Goal: Task Accomplishment & Management: Manage account settings

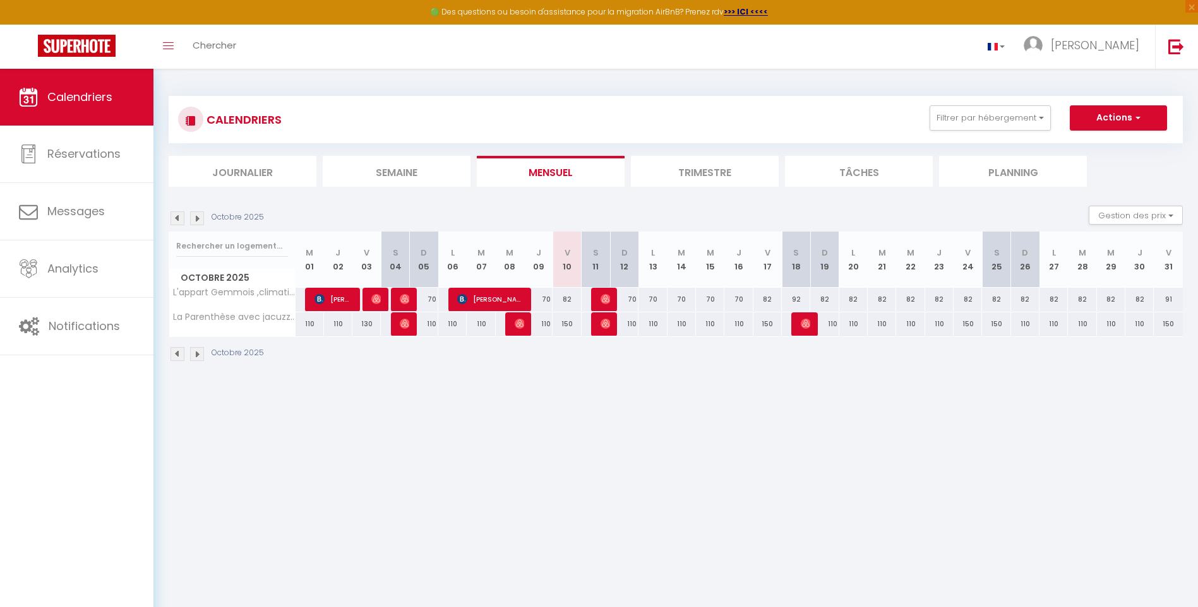
click at [179, 218] on img at bounding box center [177, 219] width 14 height 14
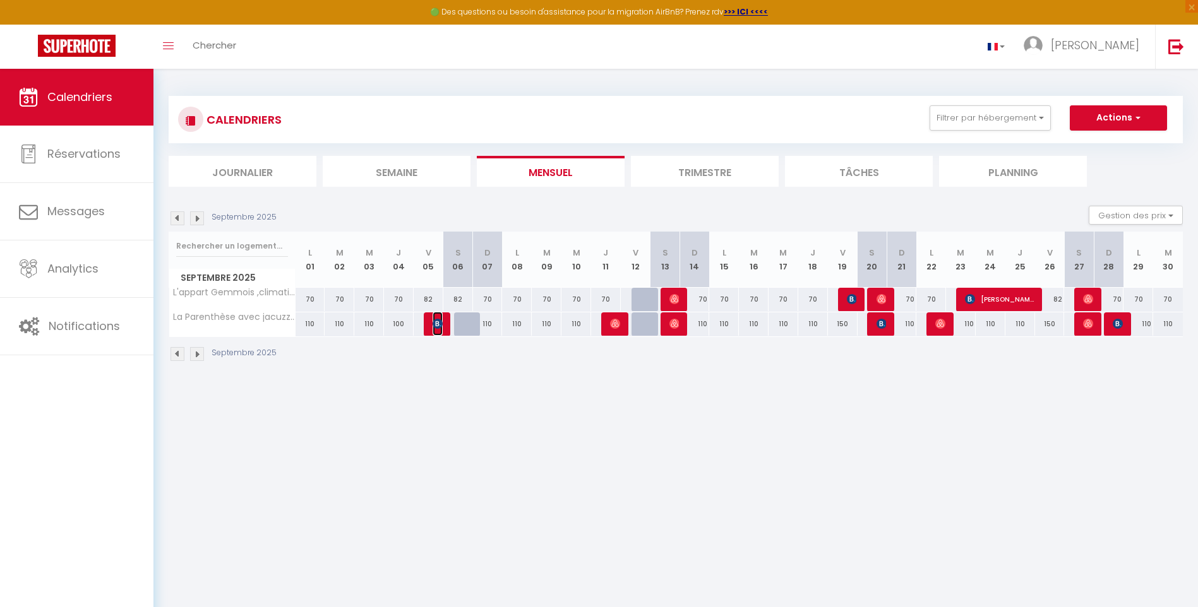
click at [436, 320] on img at bounding box center [437, 324] width 10 height 10
select select "OK"
select select "KO"
select select "0"
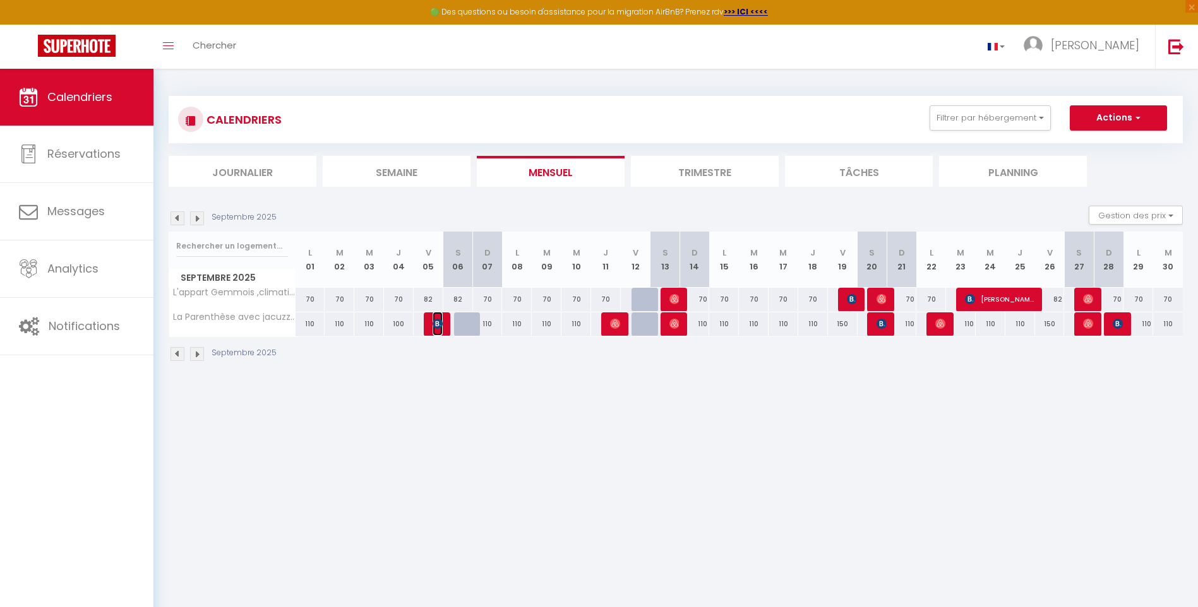
select select "1"
select select
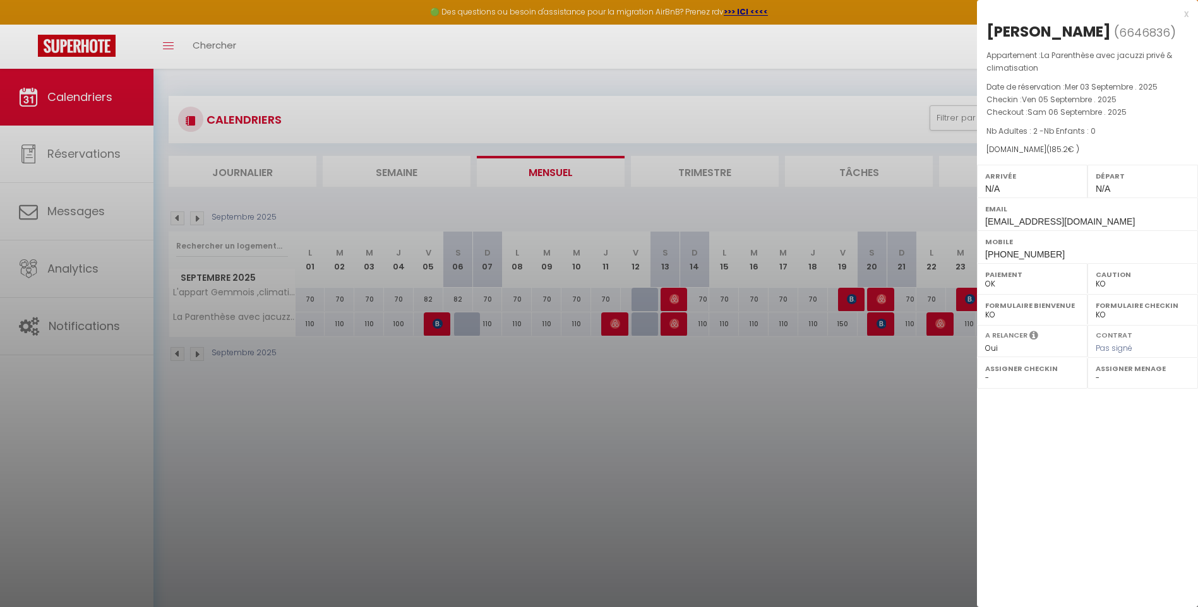
click at [457, 381] on div at bounding box center [599, 303] width 1198 height 607
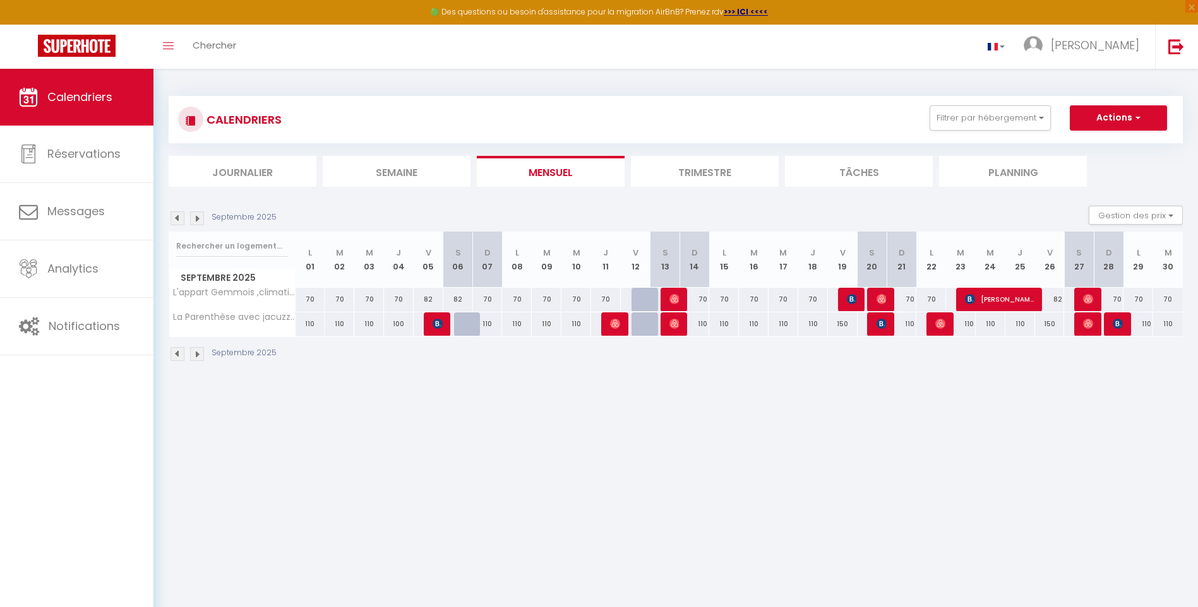
click at [607, 327] on div at bounding box center [616, 325] width 30 height 24
click at [618, 320] on img at bounding box center [615, 324] width 10 height 10
select select "OK"
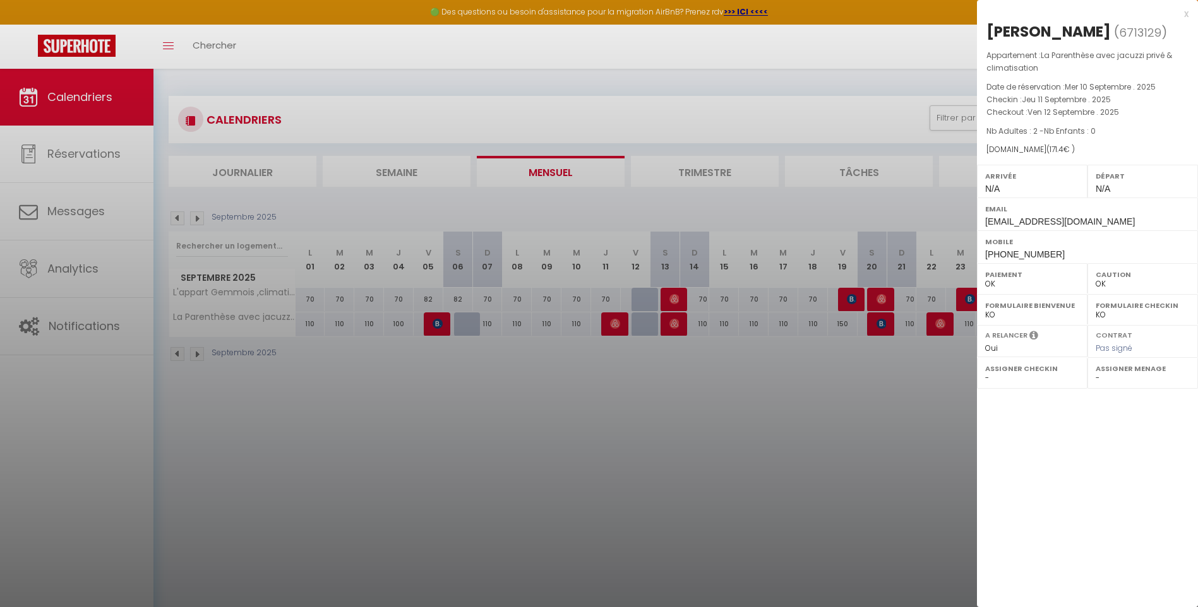
click at [629, 376] on div at bounding box center [599, 303] width 1198 height 607
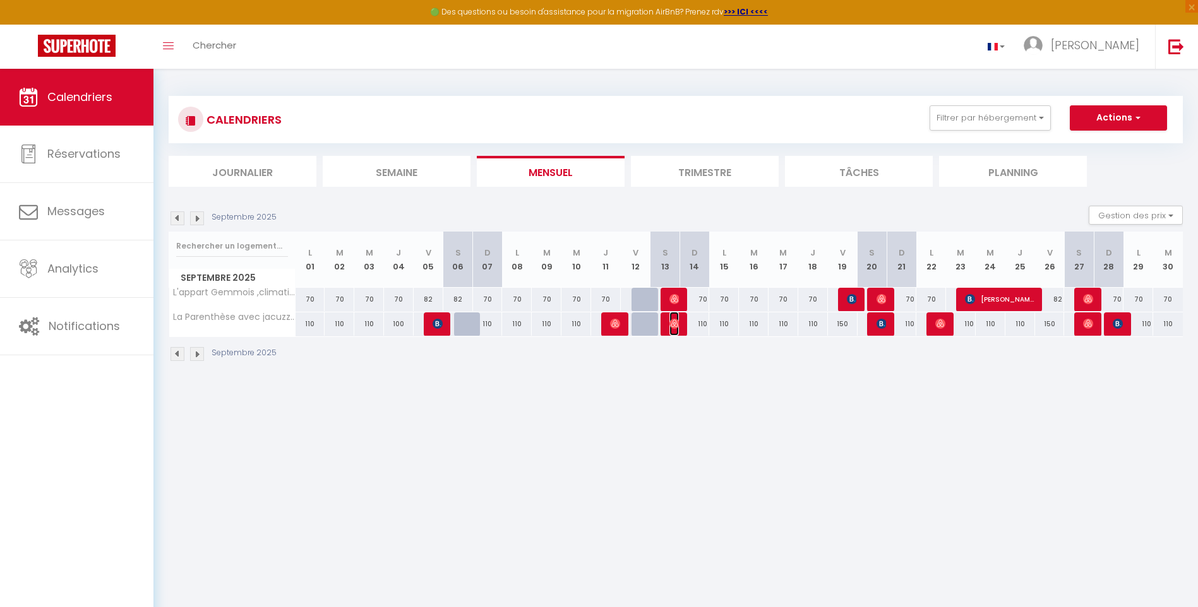
click at [675, 324] on img at bounding box center [674, 324] width 10 height 10
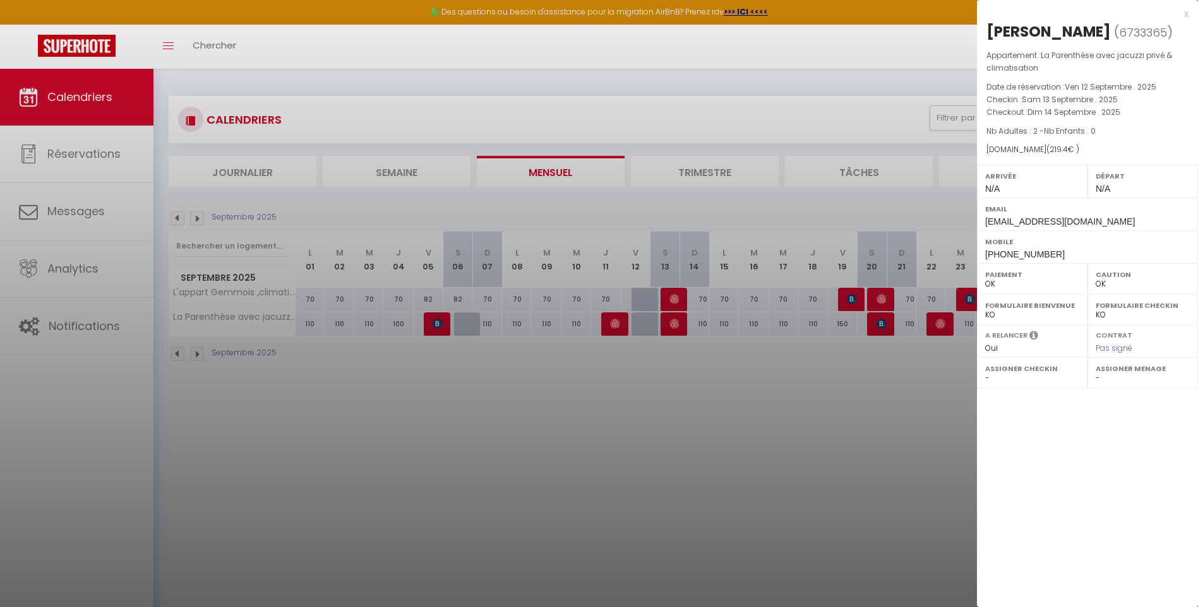
click at [681, 385] on div at bounding box center [599, 303] width 1198 height 607
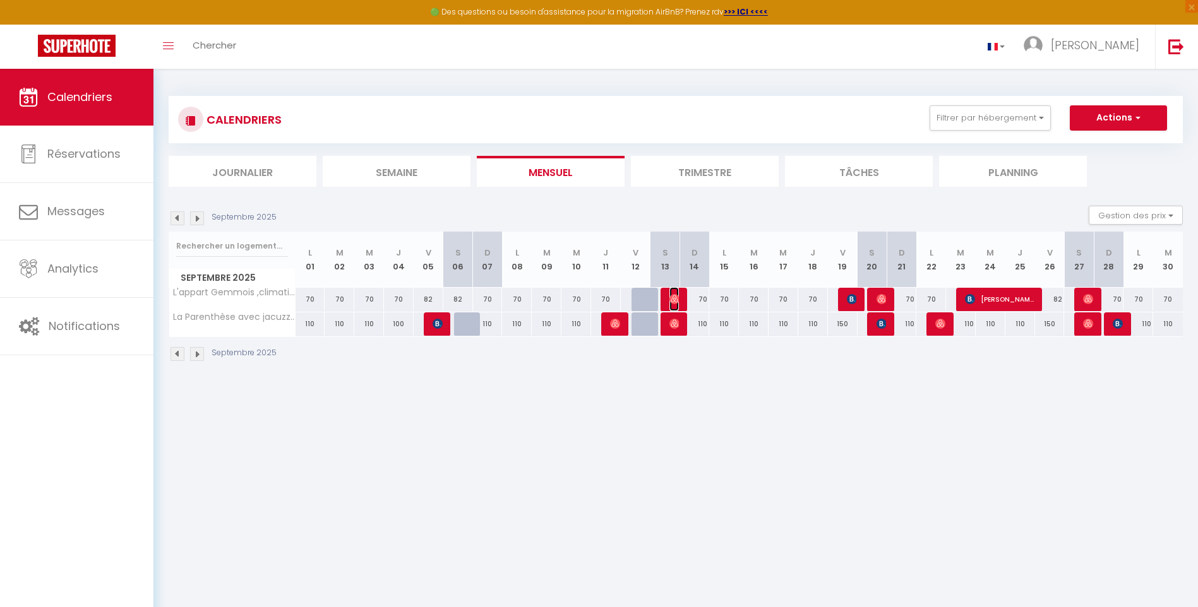
click at [672, 295] on img at bounding box center [674, 299] width 10 height 10
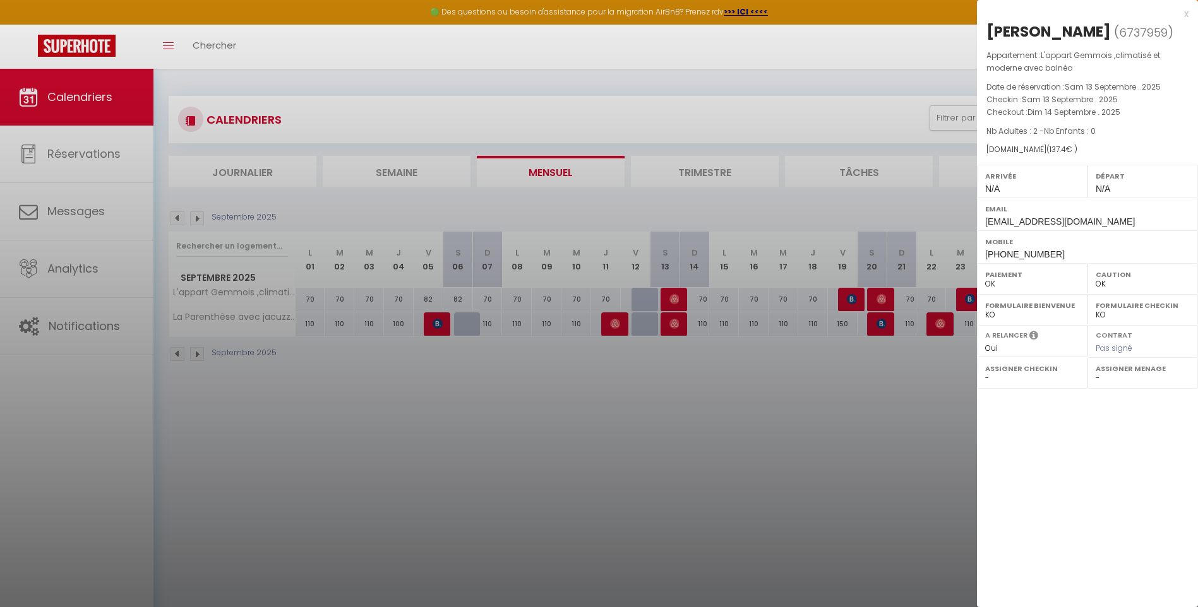
click at [687, 364] on div at bounding box center [599, 303] width 1198 height 607
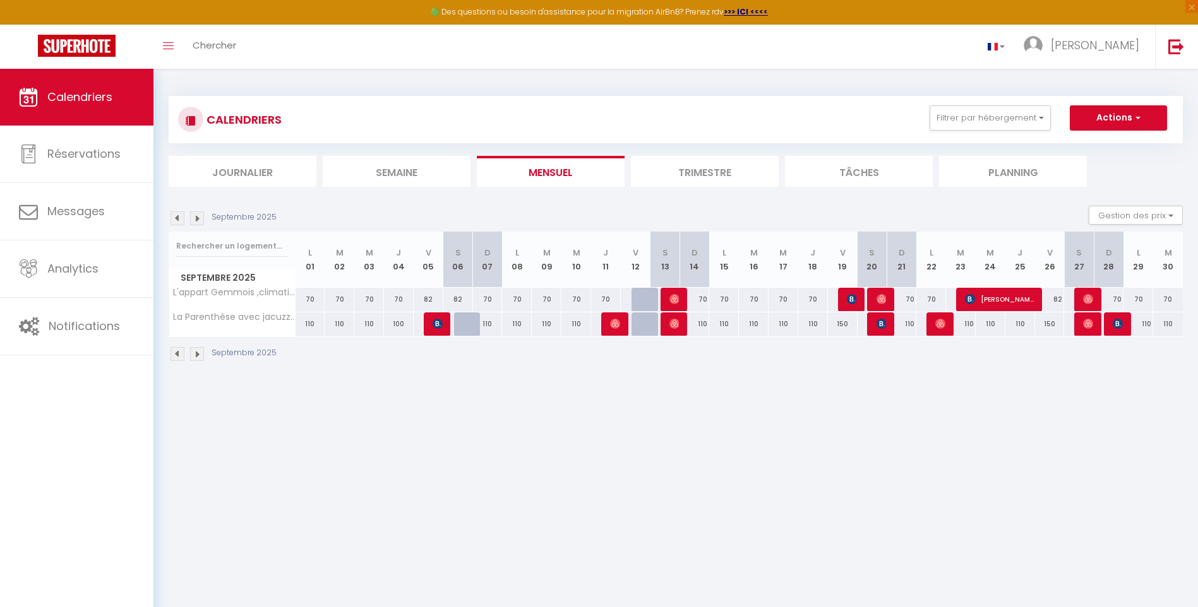
click at [200, 218] on img at bounding box center [197, 219] width 14 height 14
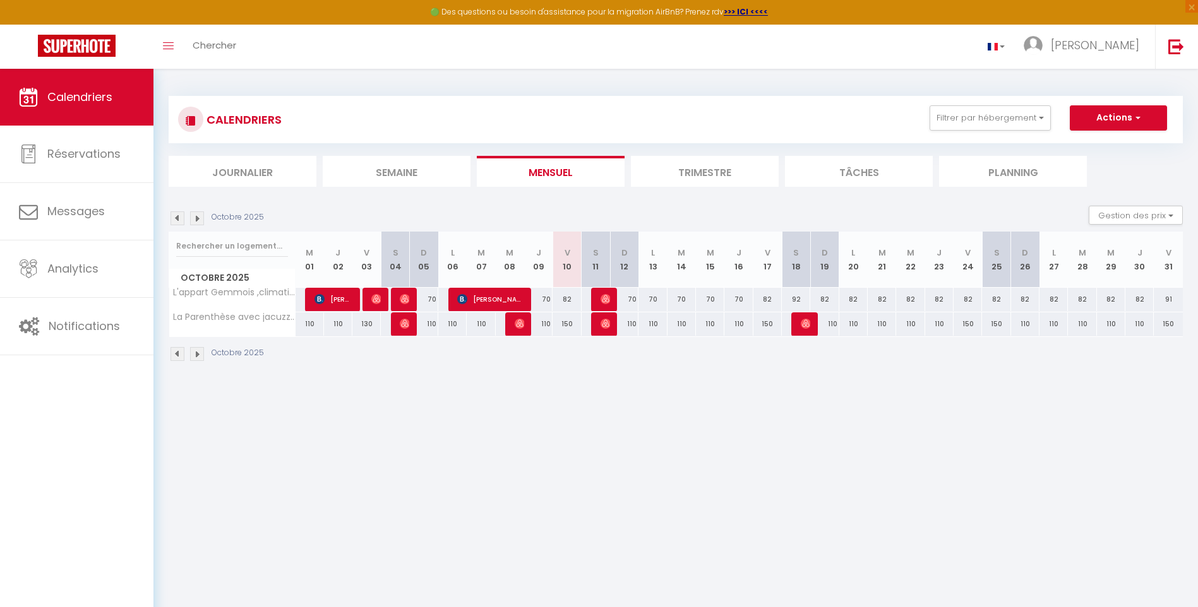
click at [174, 220] on img at bounding box center [177, 219] width 14 height 14
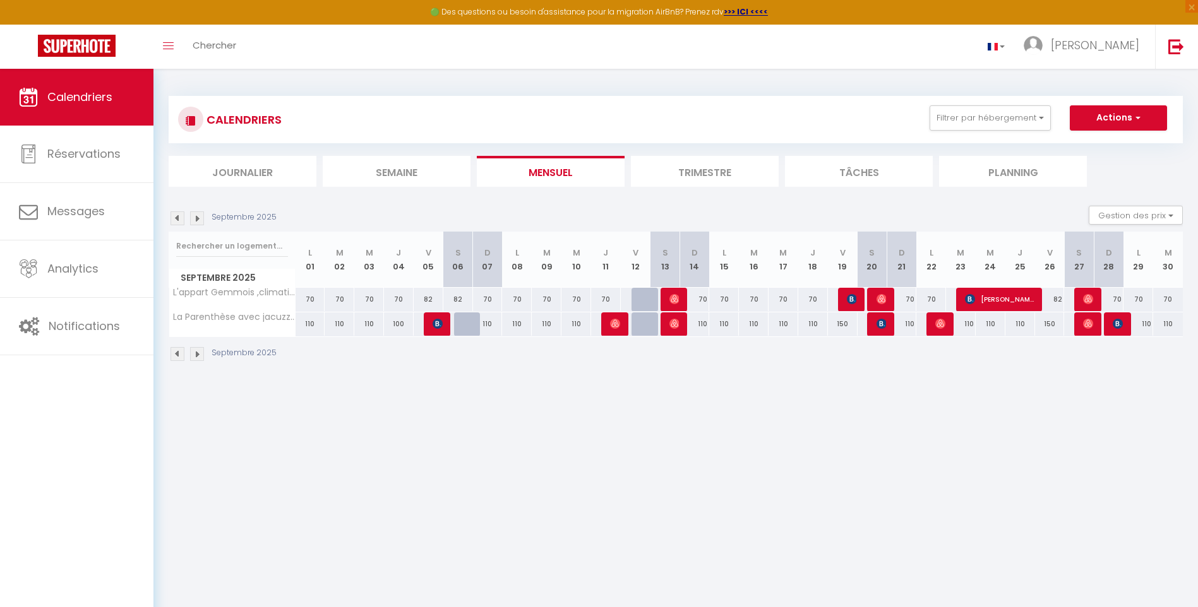
click at [174, 220] on img at bounding box center [177, 219] width 14 height 14
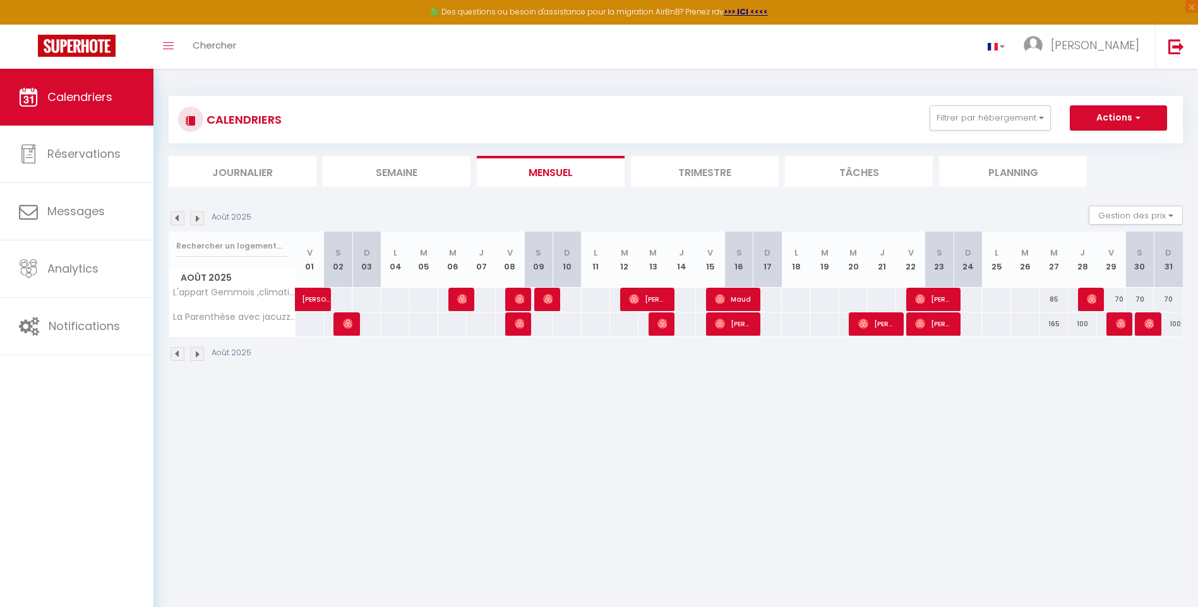
click at [174, 222] on img at bounding box center [177, 219] width 14 height 14
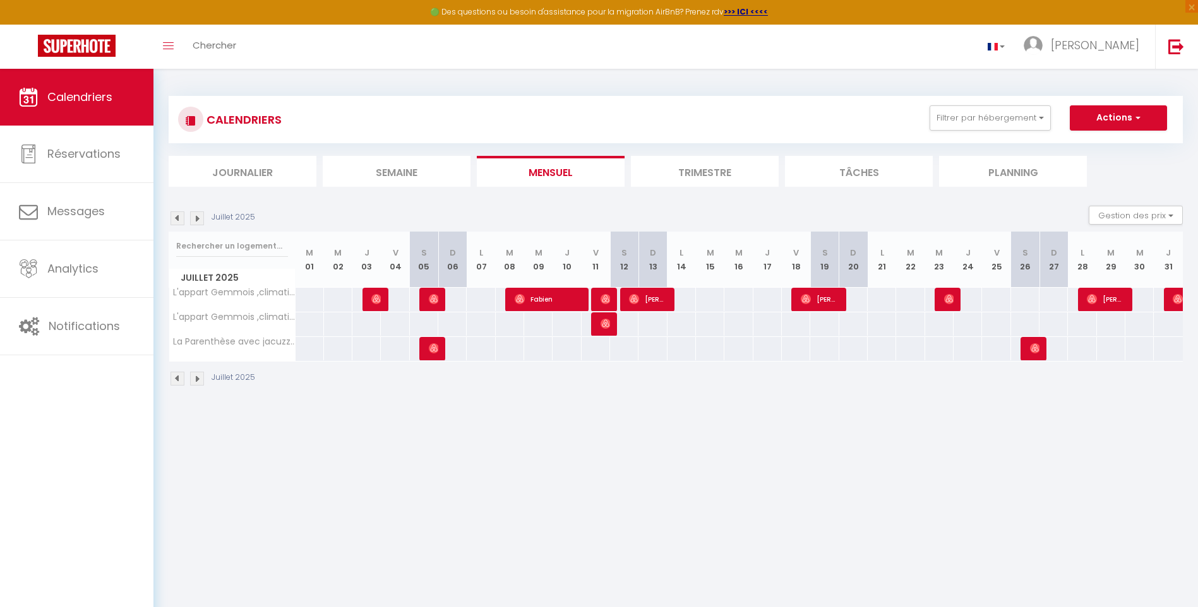
click at [174, 222] on img at bounding box center [177, 219] width 14 height 14
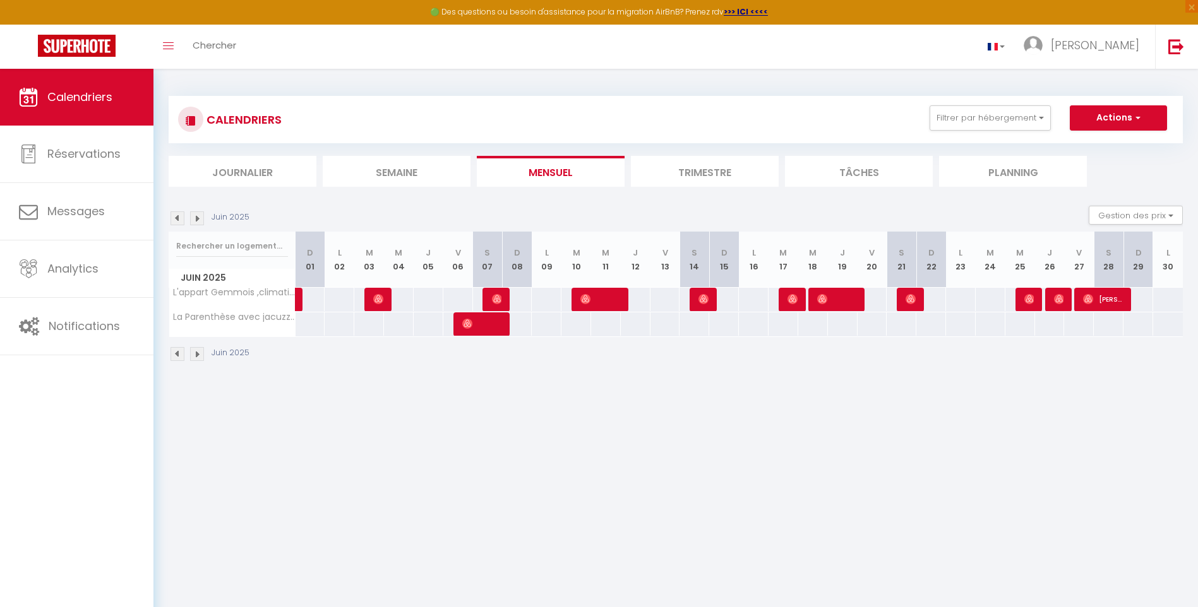
click at [174, 222] on img at bounding box center [177, 219] width 14 height 14
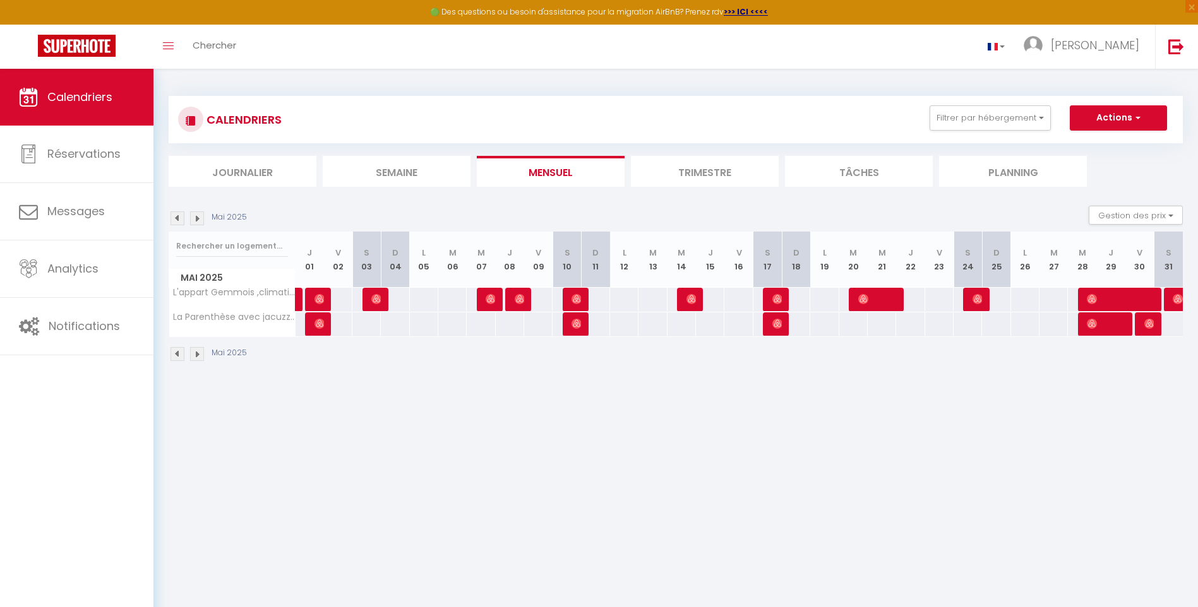
click at [204, 221] on div "Mai 2025" at bounding box center [210, 219] width 82 height 14
click at [197, 219] on img at bounding box center [197, 219] width 14 height 14
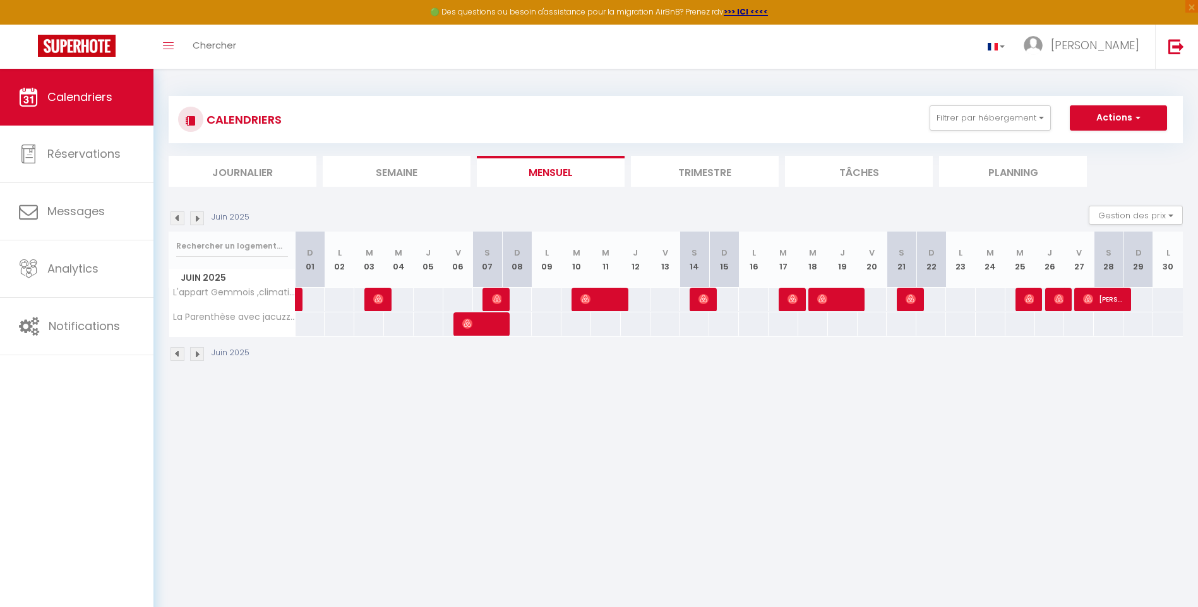
click at [197, 219] on img at bounding box center [197, 219] width 14 height 14
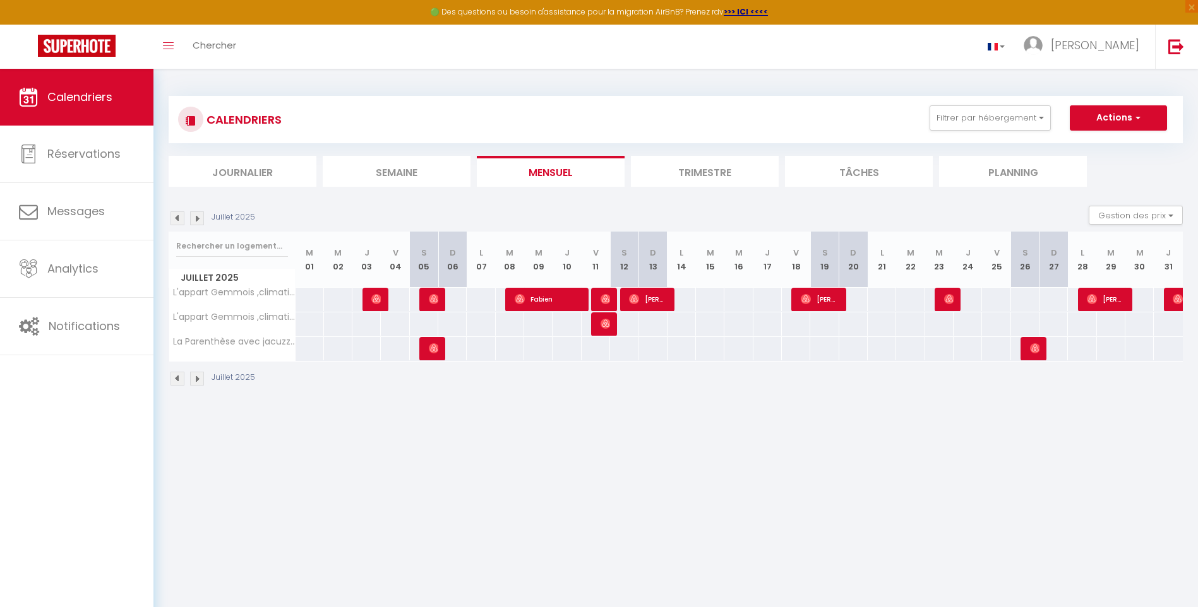
click at [197, 219] on img at bounding box center [197, 219] width 14 height 14
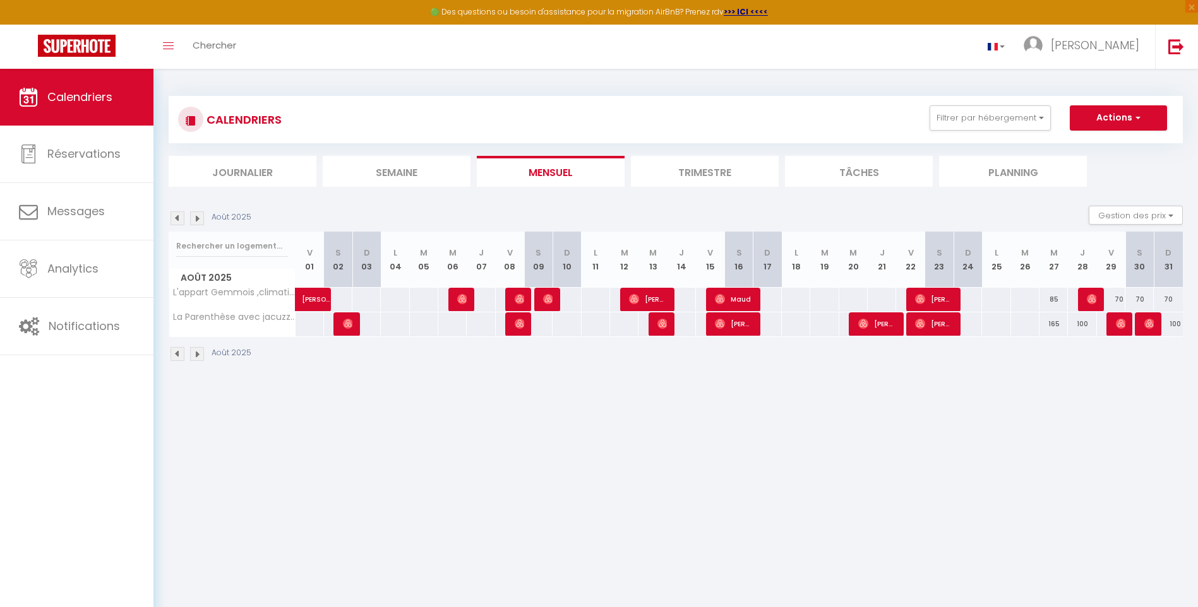
click at [197, 219] on img at bounding box center [197, 219] width 14 height 14
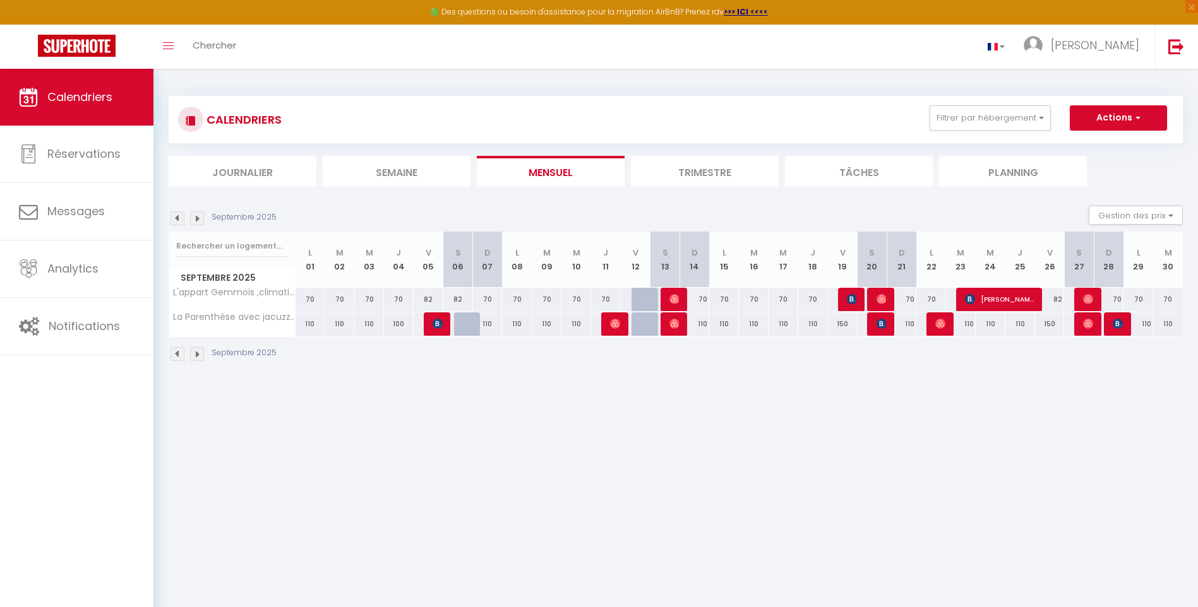
click at [196, 220] on img at bounding box center [197, 219] width 14 height 14
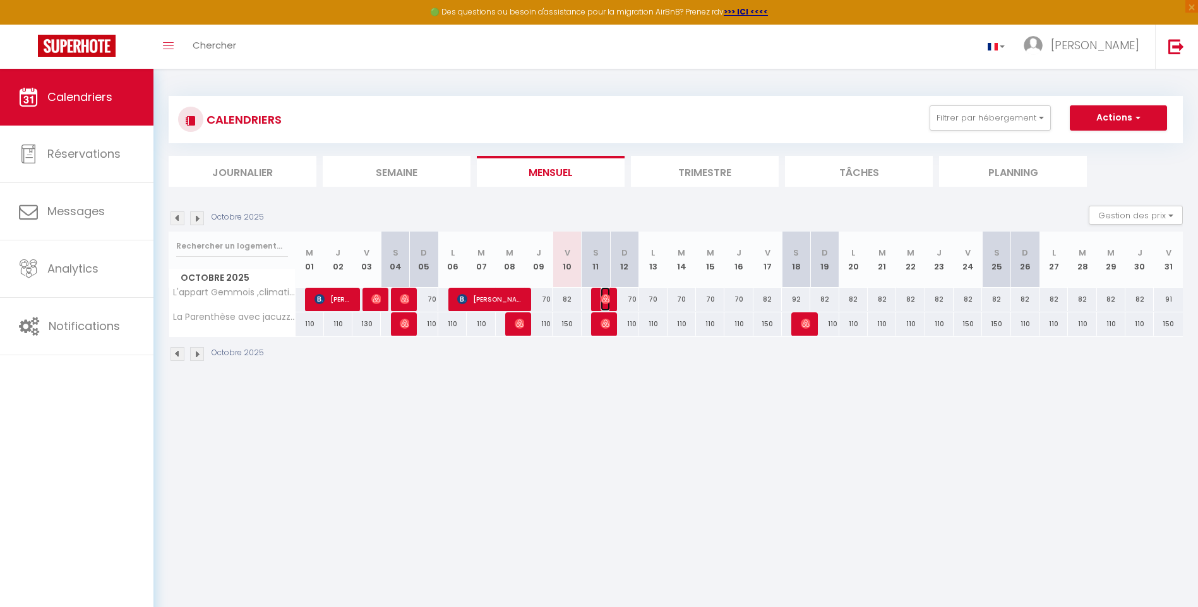
click at [607, 301] on img at bounding box center [605, 299] width 10 height 10
select select "27211"
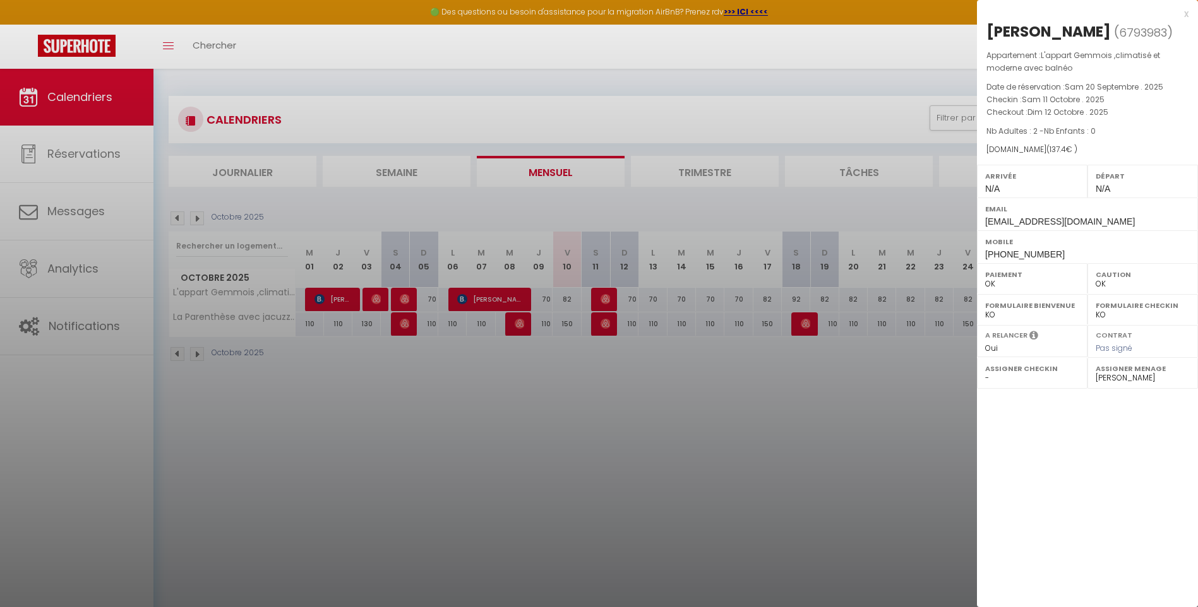
click at [657, 357] on div at bounding box center [599, 303] width 1198 height 607
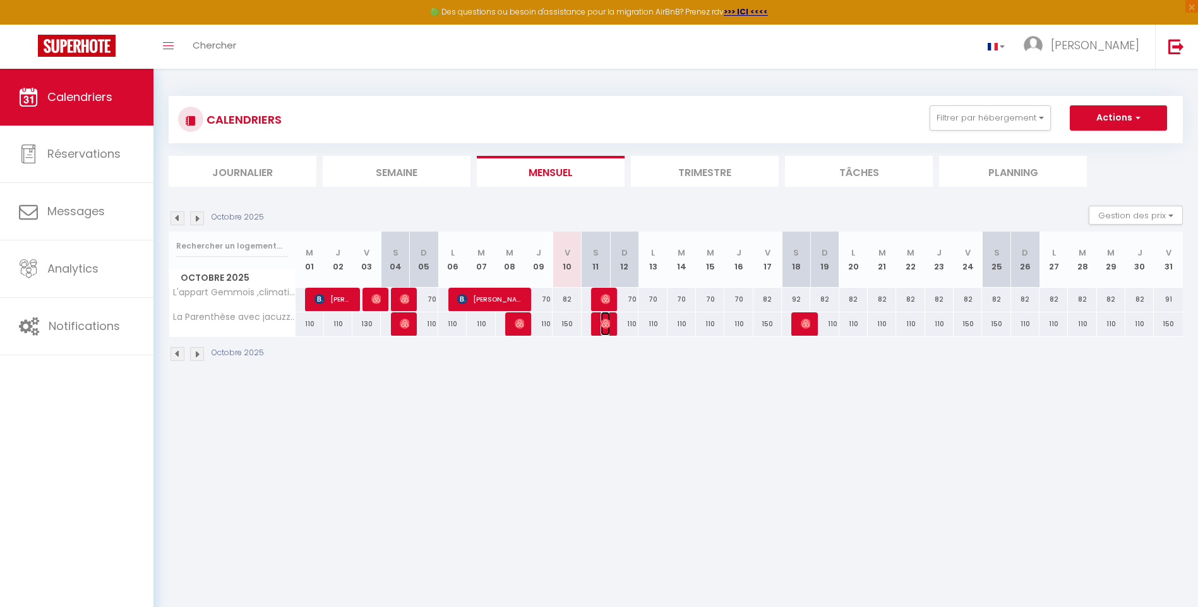
click at [604, 324] on img at bounding box center [605, 324] width 10 height 10
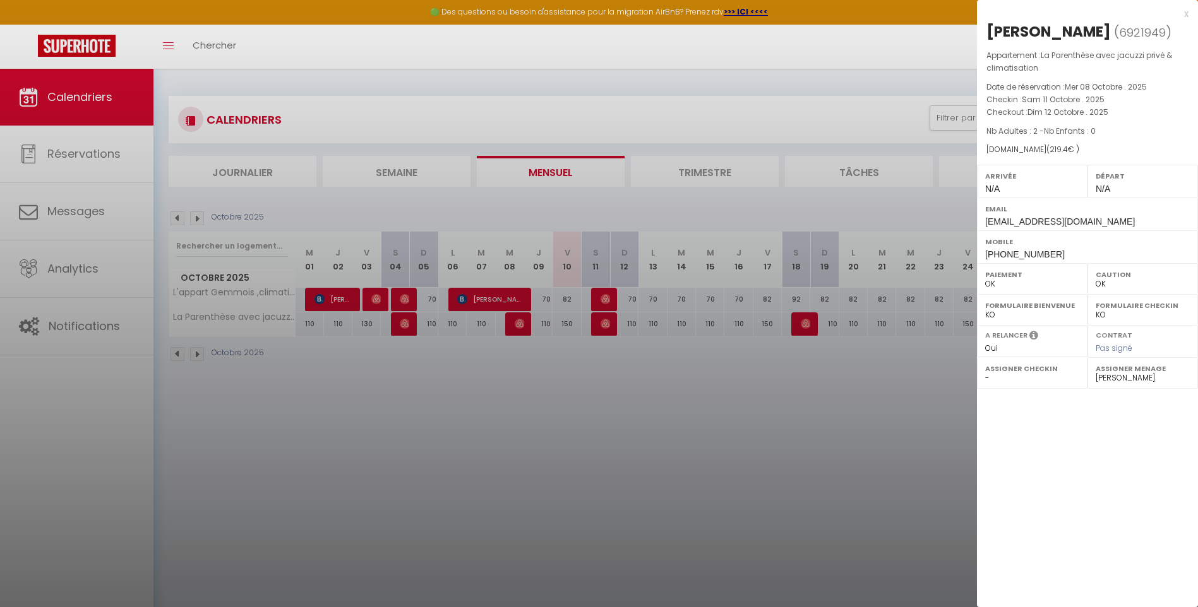
click at [648, 403] on div at bounding box center [599, 303] width 1198 height 607
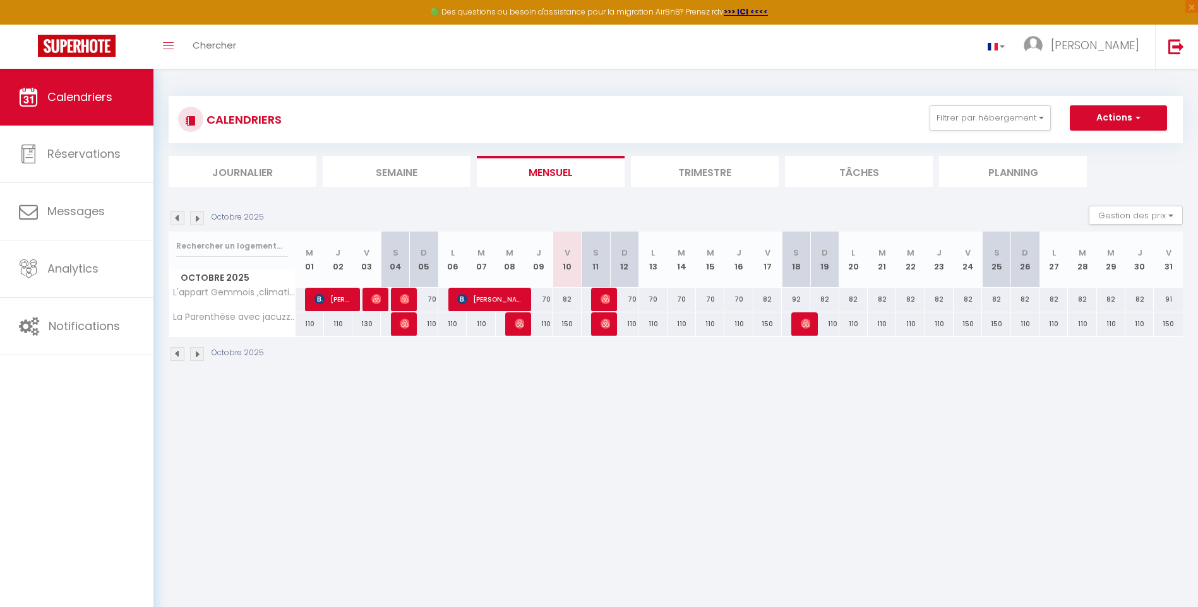
click at [180, 215] on img at bounding box center [177, 219] width 14 height 14
select select "0"
select select "27211"
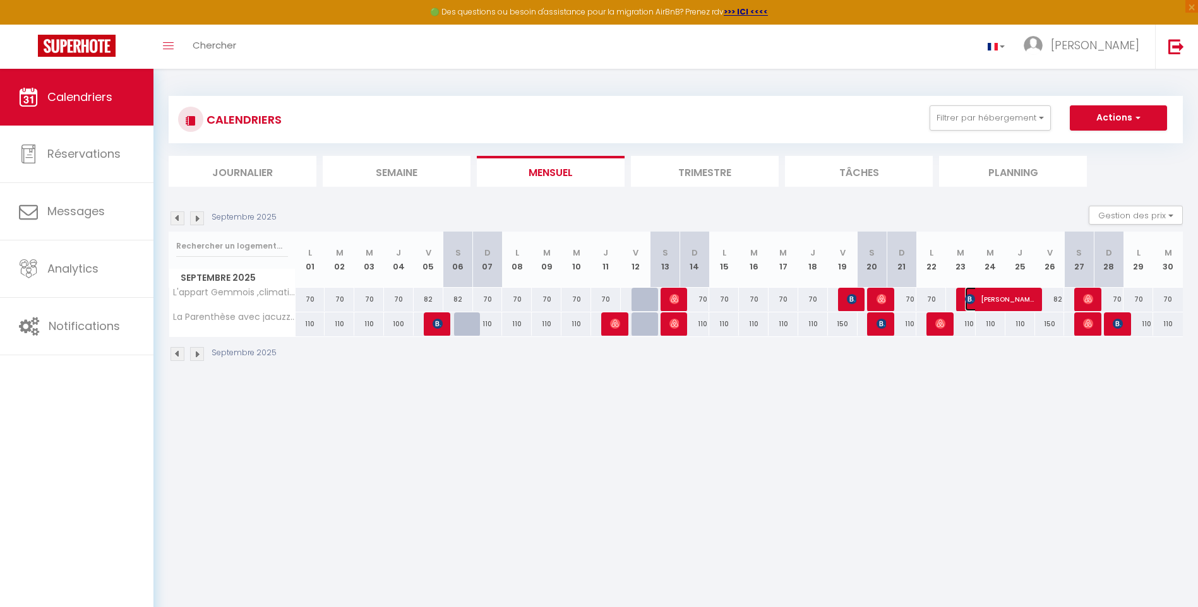
click at [975, 297] on img at bounding box center [970, 299] width 10 height 10
select select "KO"
select select
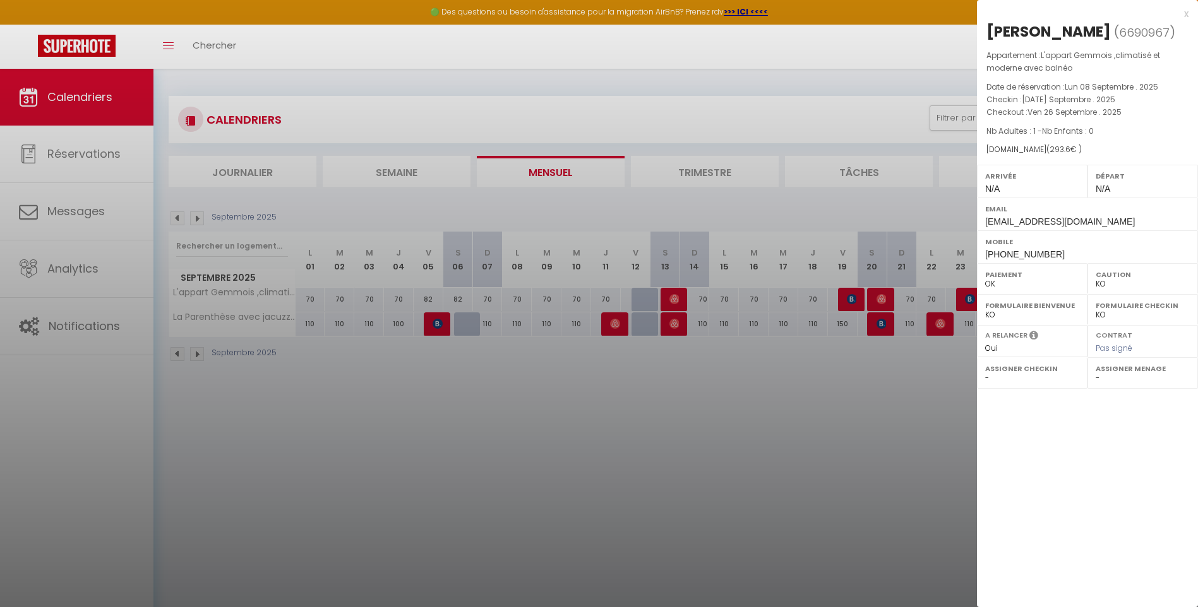
click at [780, 409] on div at bounding box center [599, 303] width 1198 height 607
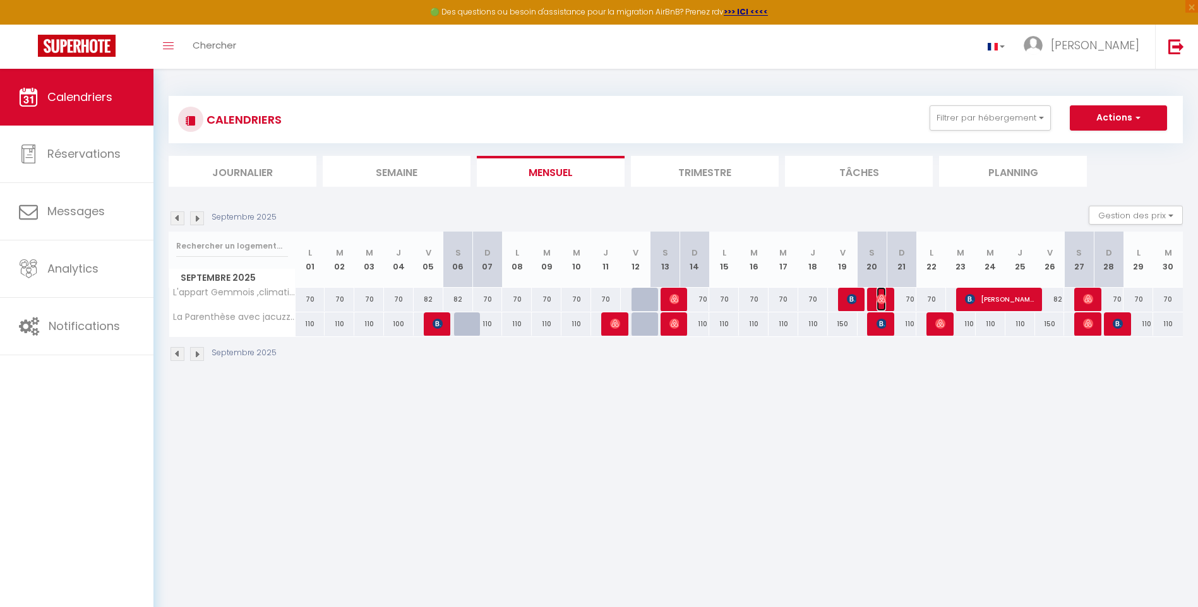
click at [879, 294] on img at bounding box center [881, 299] width 10 height 10
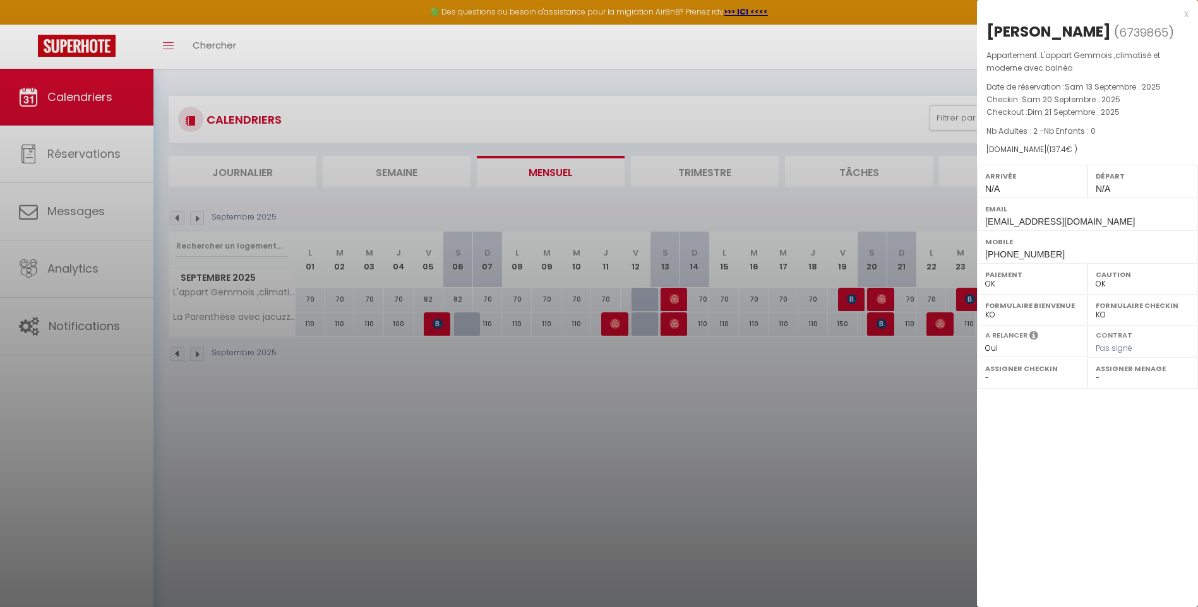
click at [871, 363] on div at bounding box center [599, 303] width 1198 height 607
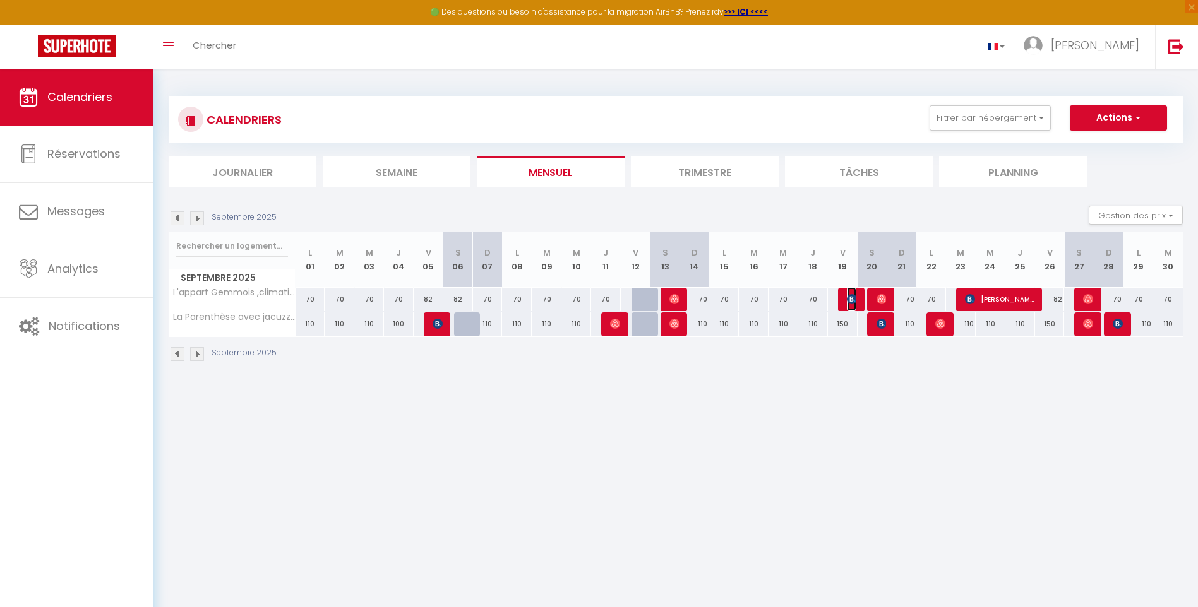
click at [849, 299] on img at bounding box center [852, 299] width 10 height 10
select select "KO"
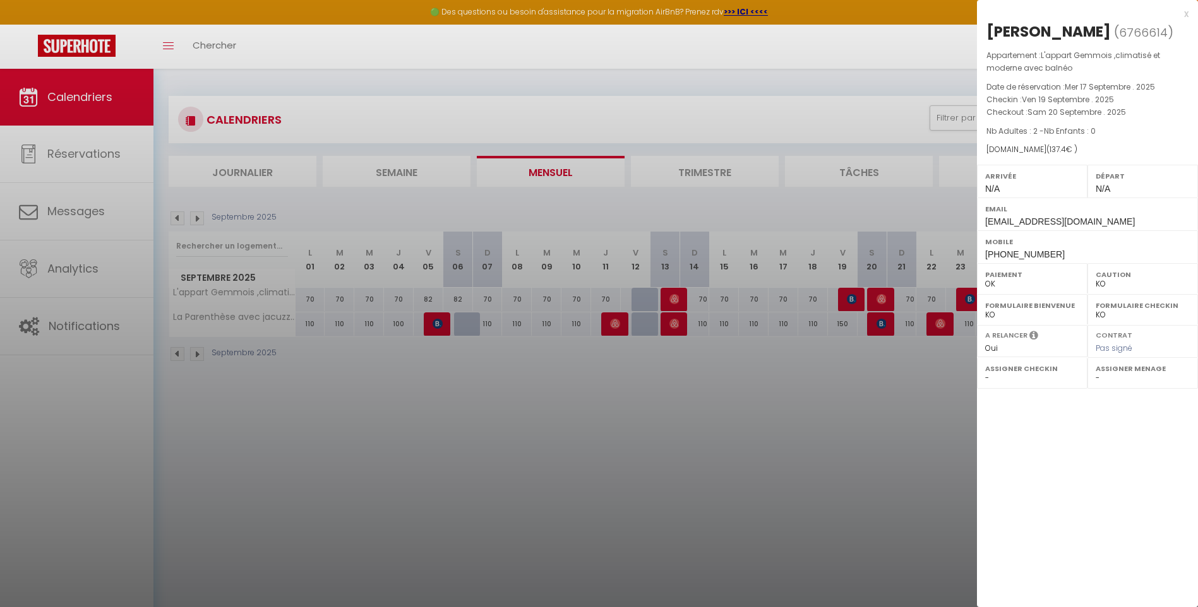
click at [855, 409] on div at bounding box center [599, 303] width 1198 height 607
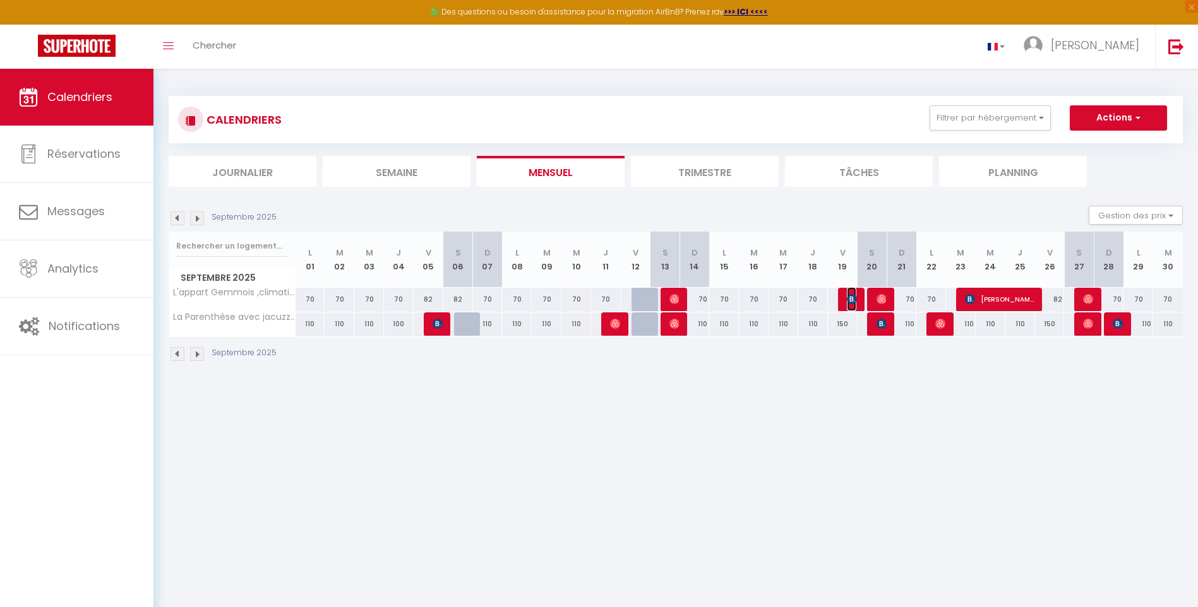
click at [849, 298] on img at bounding box center [852, 299] width 10 height 10
